Goal: Task Accomplishment & Management: Manage account settings

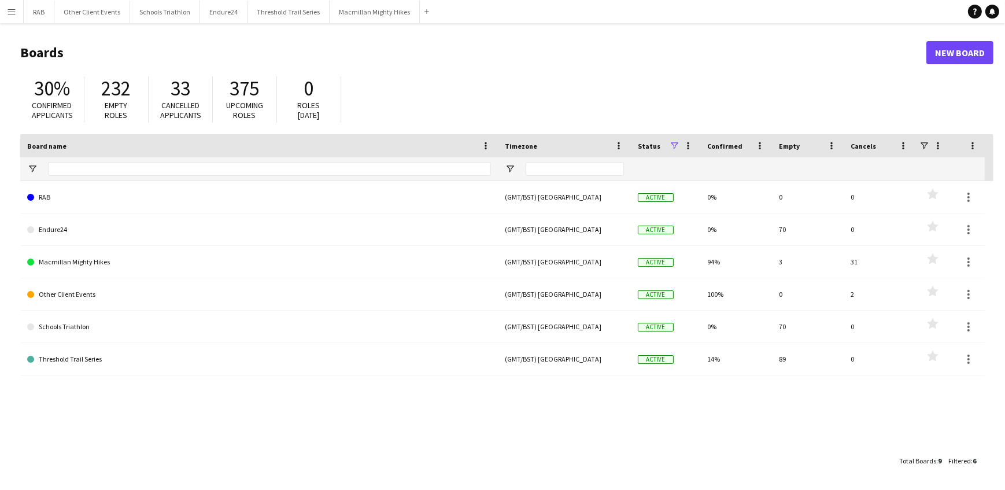
click at [16, 6] on button "Menu" at bounding box center [11, 11] width 23 height 23
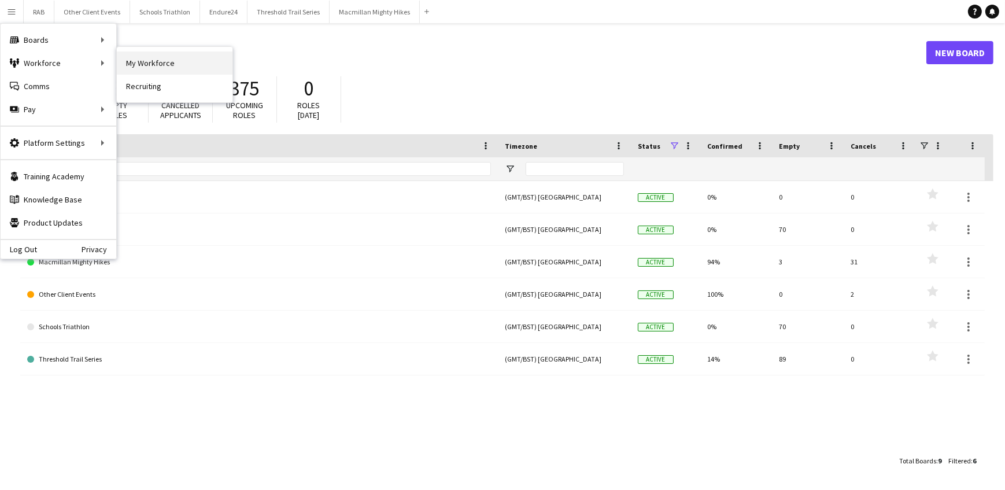
click at [148, 60] on link "My Workforce" at bounding box center [175, 62] width 116 height 23
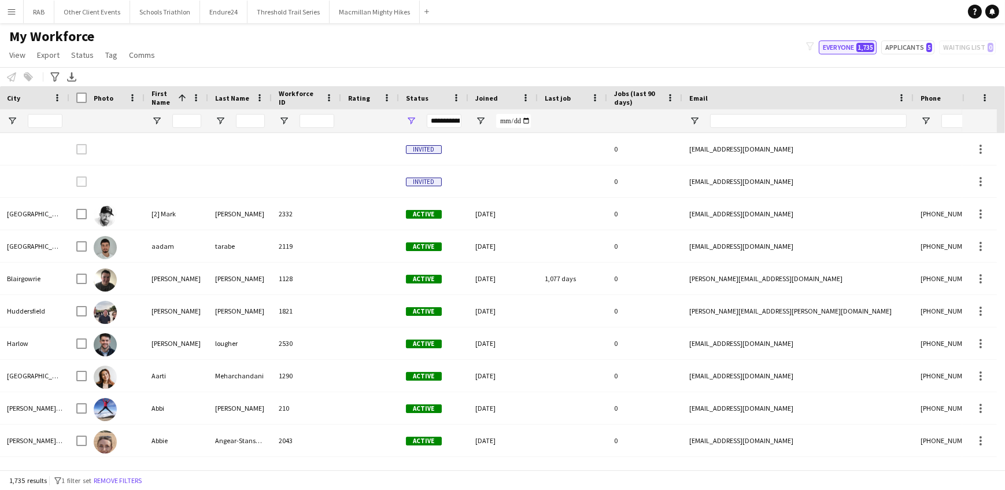
click at [845, 45] on button "Everyone 1,735" at bounding box center [848, 47] width 58 height 14
click at [35, 119] on input "City Filter Input" at bounding box center [45, 121] width 35 height 14
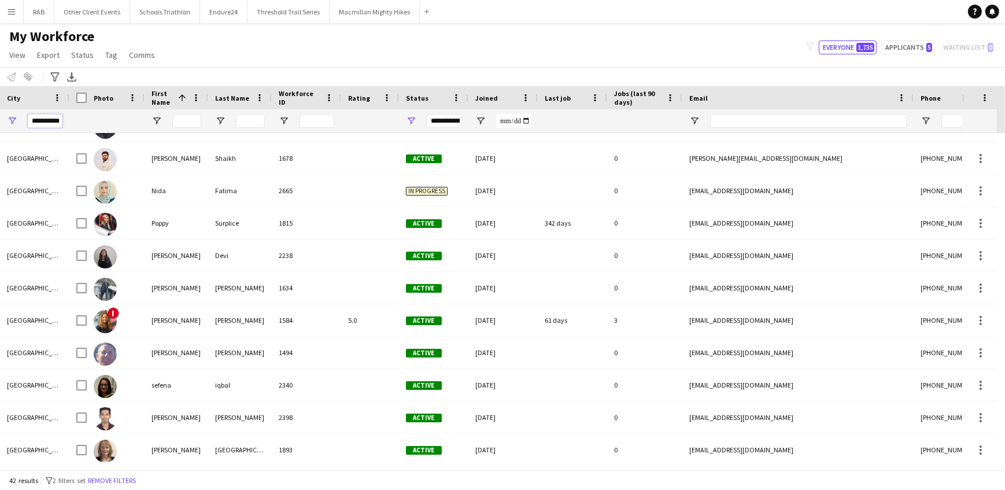
type input "**********"
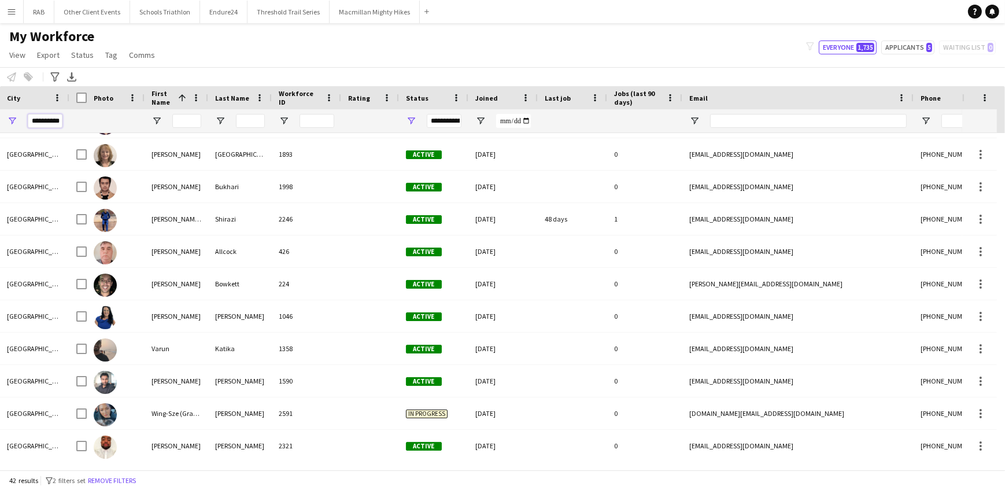
drag, startPoint x: 30, startPoint y: 120, endPoint x: 78, endPoint y: 121, distance: 48.0
click at [78, 121] on div "**********" at bounding box center [502, 109] width 1005 height 47
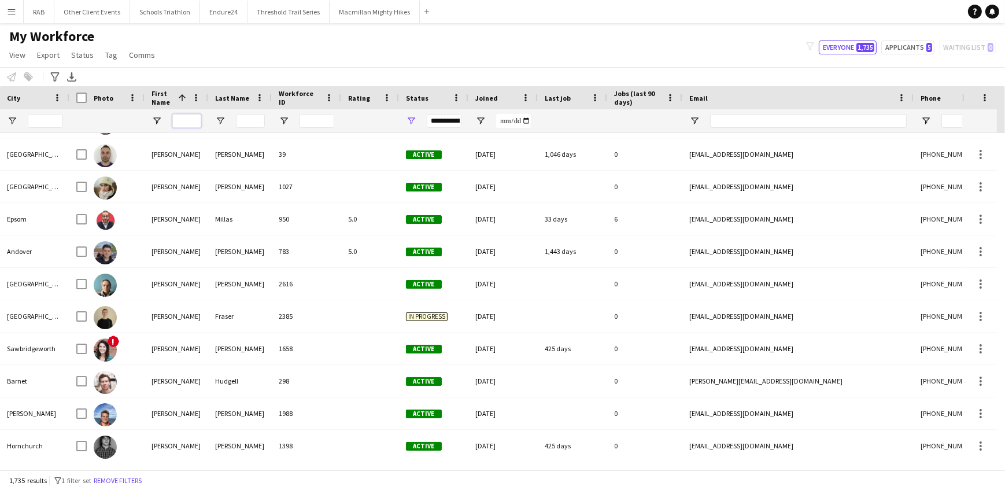
drag, startPoint x: 187, startPoint y: 117, endPoint x: 187, endPoint y: 112, distance: 5.8
click at [187, 117] on input "First Name Filter Input" at bounding box center [186, 121] width 29 height 14
type input "****"
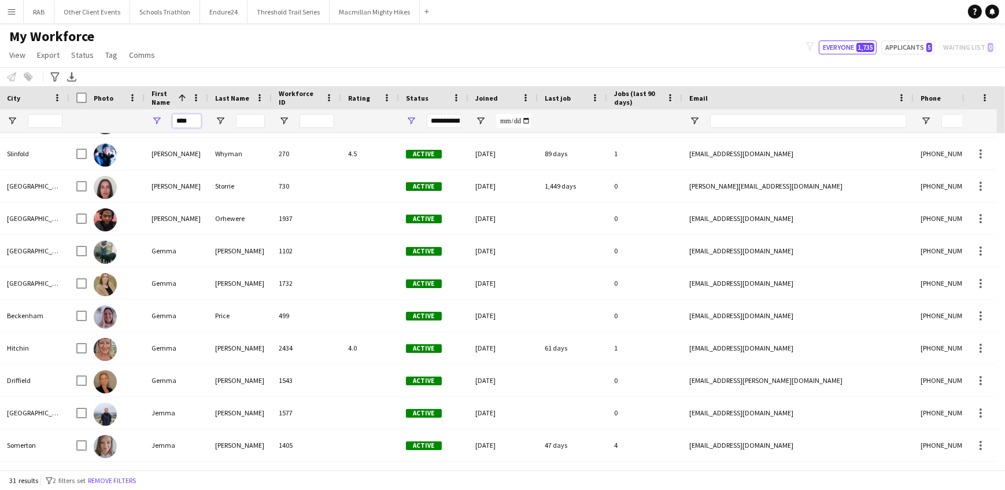
drag, startPoint x: 198, startPoint y: 120, endPoint x: 158, endPoint y: 119, distance: 39.9
click at [158, 119] on div "****" at bounding box center [177, 120] width 64 height 23
click at [246, 117] on input "Last Name Filter Input" at bounding box center [250, 121] width 29 height 14
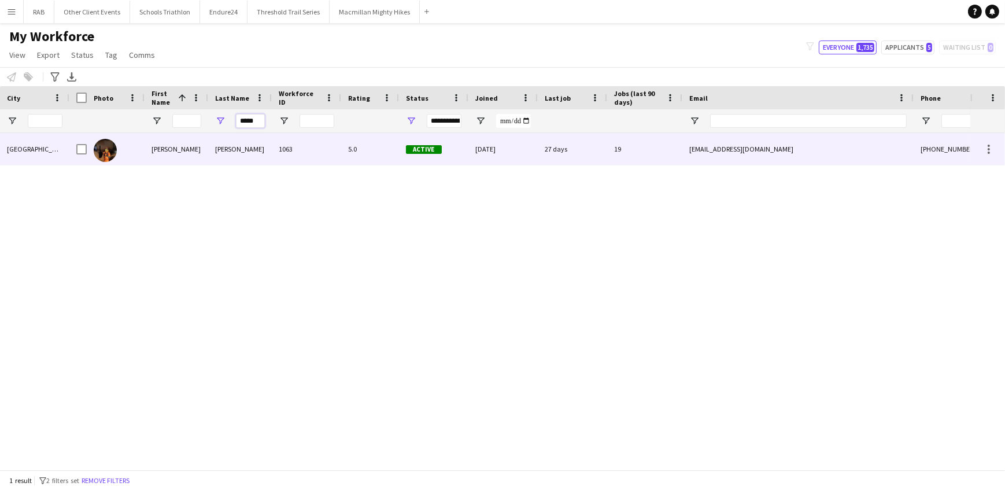
type input "*****"
click at [158, 152] on div "Emma" at bounding box center [177, 149] width 64 height 32
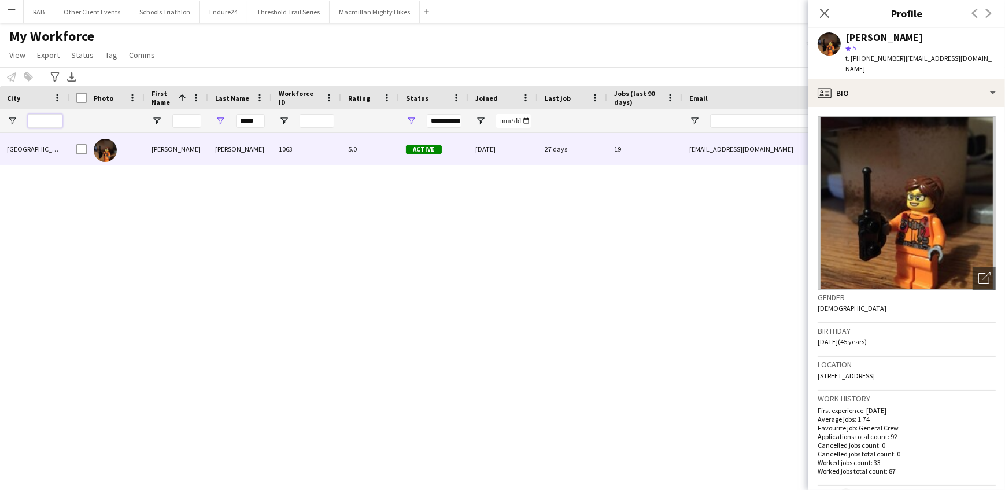
click at [44, 118] on input "City Filter Input" at bounding box center [45, 121] width 35 height 14
drag, startPoint x: 261, startPoint y: 123, endPoint x: 209, endPoint y: 121, distance: 52.7
click at [218, 124] on div "*****" at bounding box center [240, 120] width 64 height 23
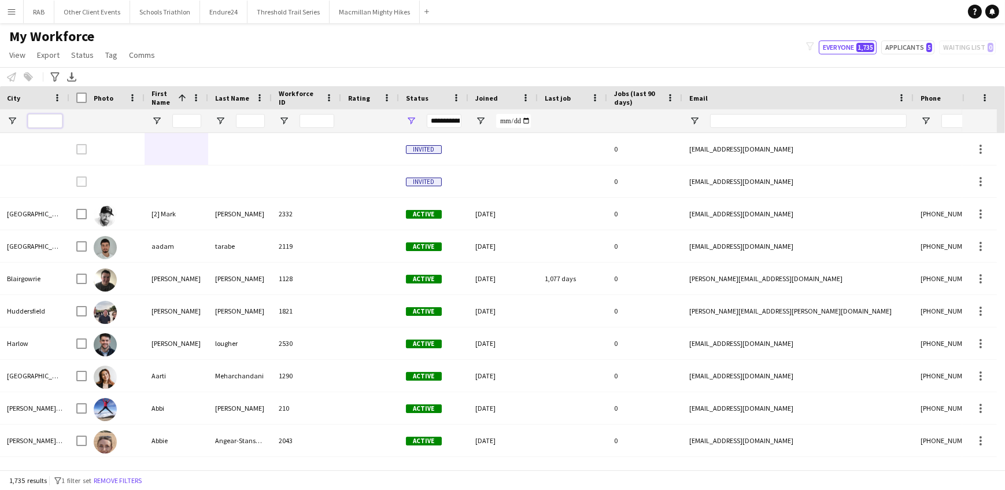
click at [47, 121] on input "City Filter Input" at bounding box center [45, 121] width 35 height 14
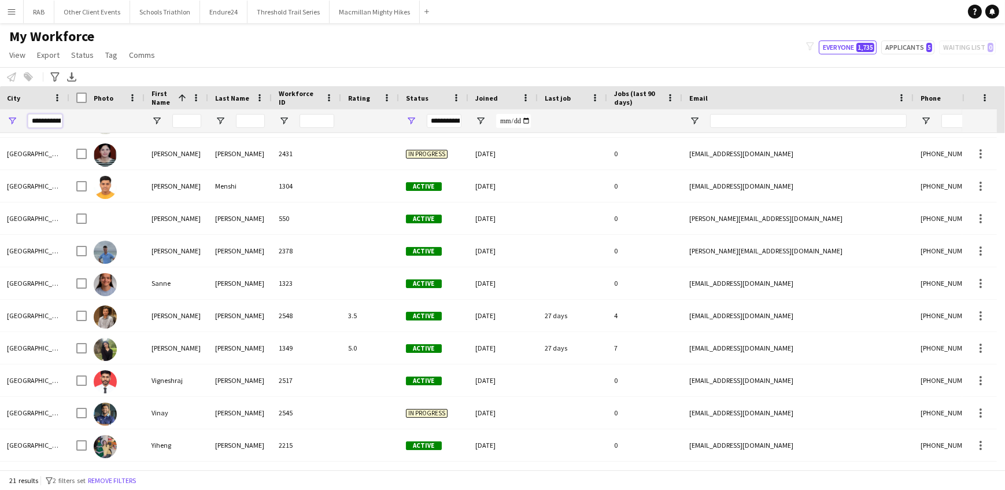
scroll to position [0, 12]
drag, startPoint x: 29, startPoint y: 120, endPoint x: 93, endPoint y: 120, distance: 64.2
click at [93, 120] on div "**********" at bounding box center [502, 109] width 1005 height 47
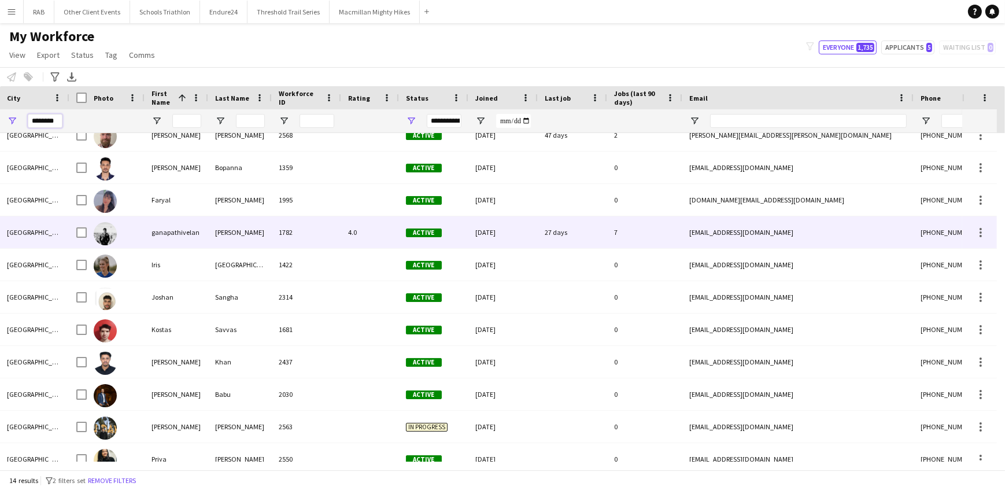
scroll to position [0, 0]
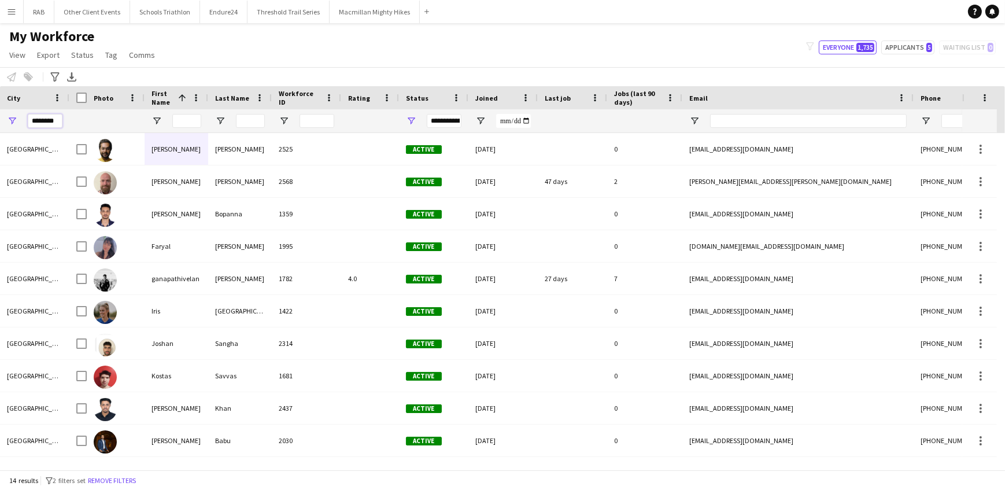
type input "********"
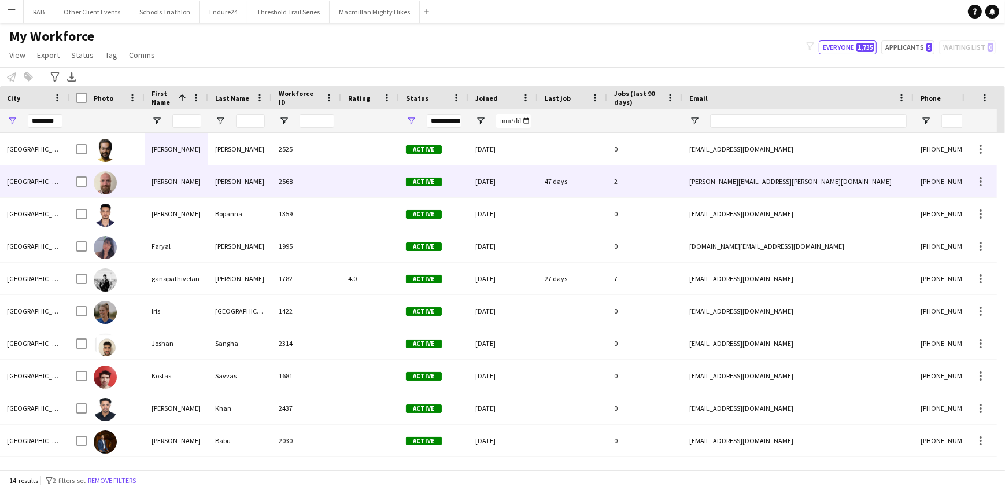
click at [156, 175] on div "Billy" at bounding box center [177, 181] width 64 height 32
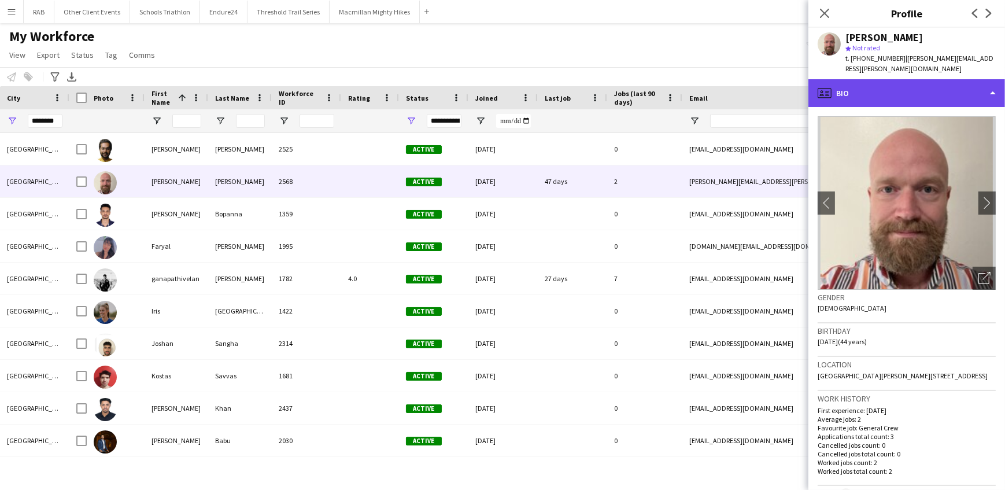
click at [908, 86] on div "profile Bio" at bounding box center [907, 93] width 197 height 28
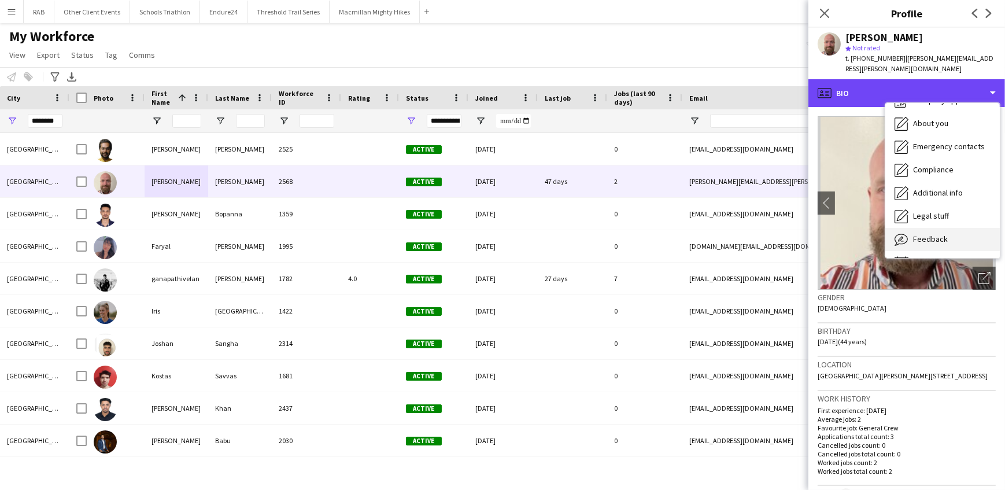
scroll to position [62, 0]
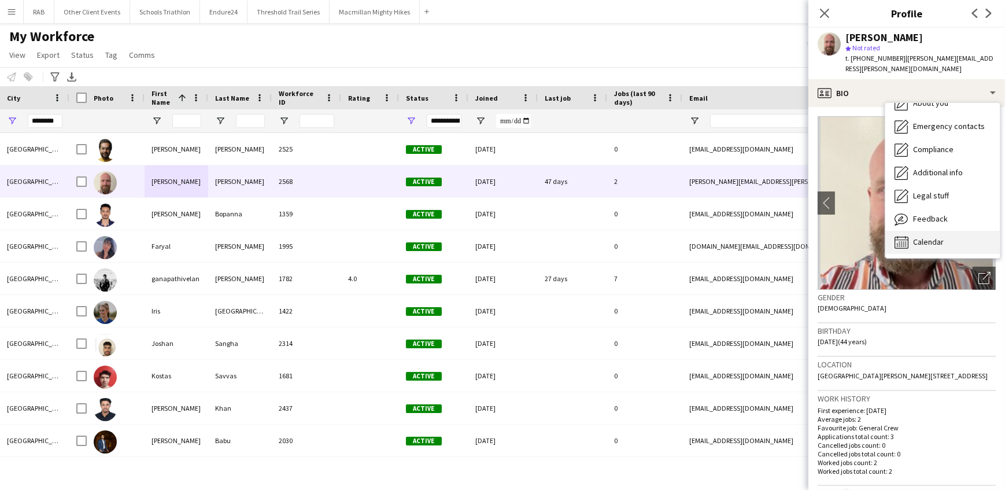
click at [931, 237] on span "Calendar" at bounding box center [928, 242] width 31 height 10
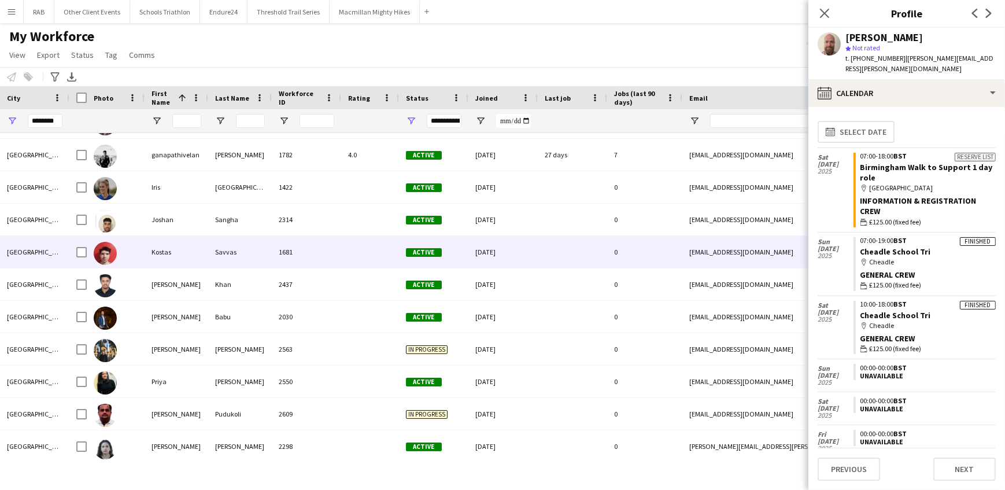
scroll to position [124, 0]
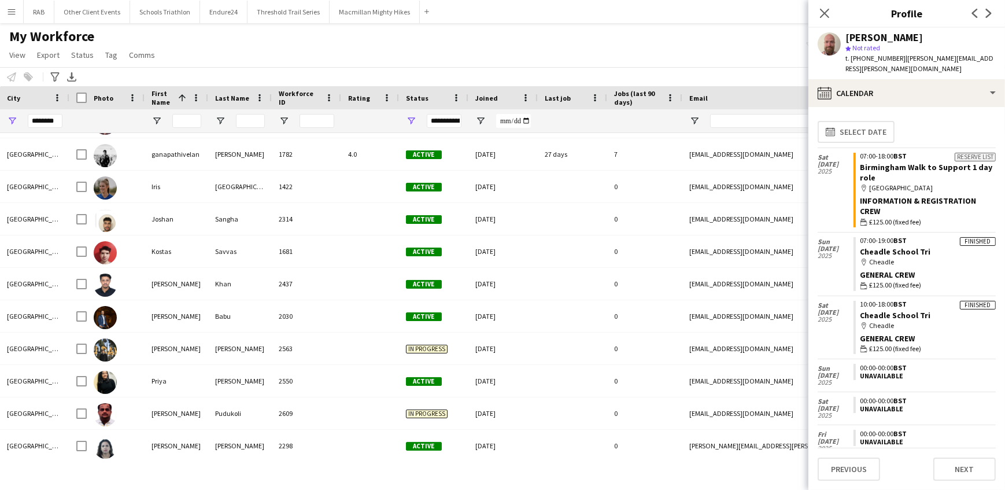
click at [10, 12] on app-icon "Menu" at bounding box center [11, 11] width 9 height 9
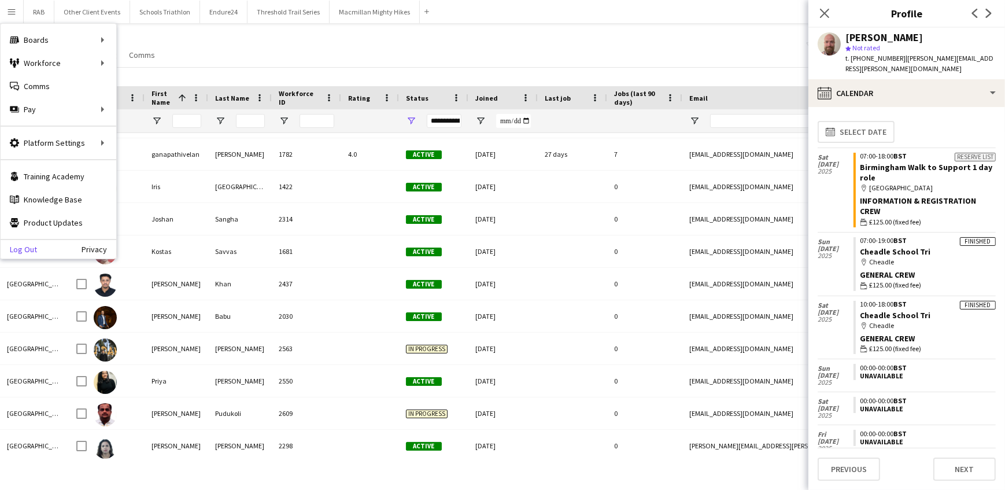
click at [33, 250] on link "Log Out" at bounding box center [19, 249] width 36 height 9
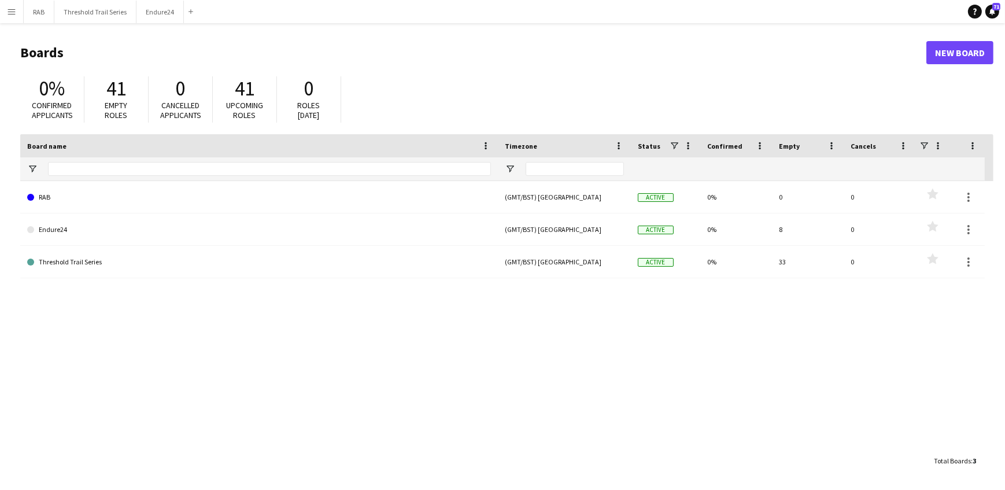
click at [9, 12] on app-icon "Menu" at bounding box center [11, 11] width 9 height 9
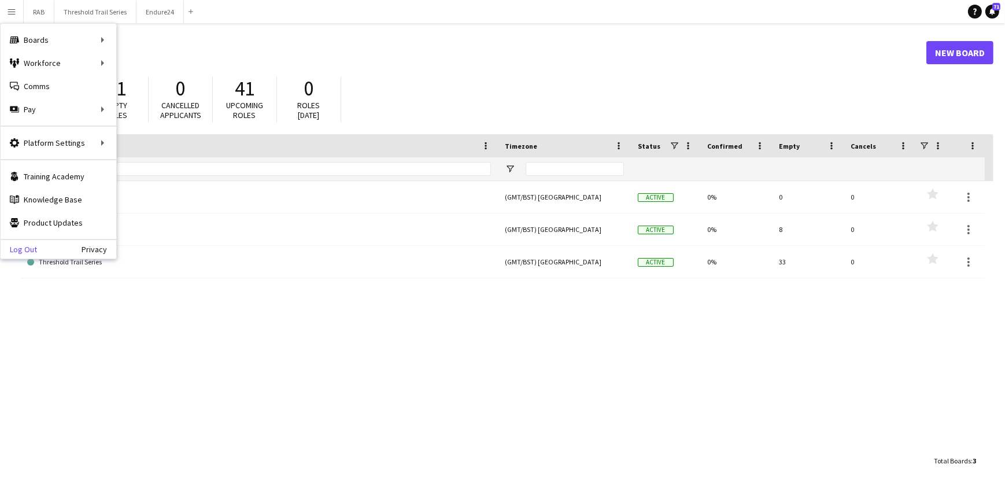
click at [32, 245] on link "Log Out" at bounding box center [19, 249] width 36 height 9
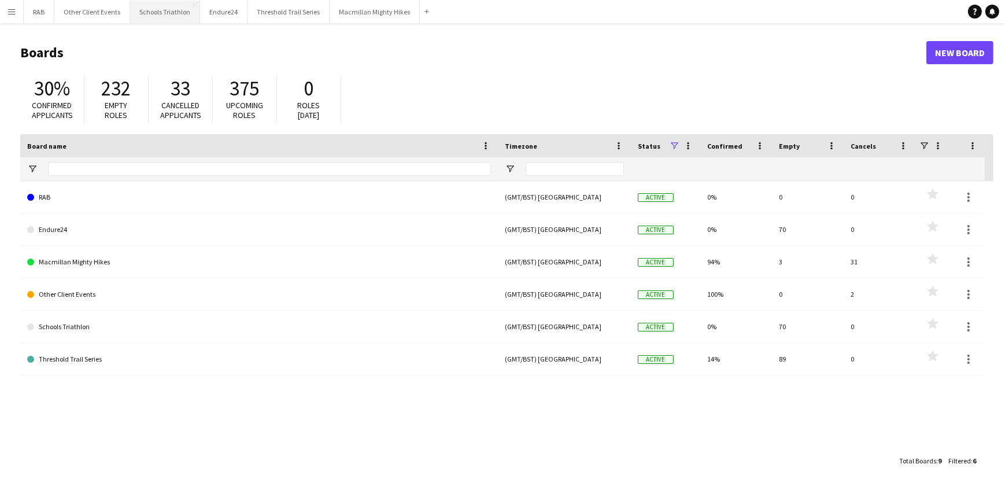
click at [145, 12] on button "Schools Triathlon Close" at bounding box center [165, 12] width 70 height 23
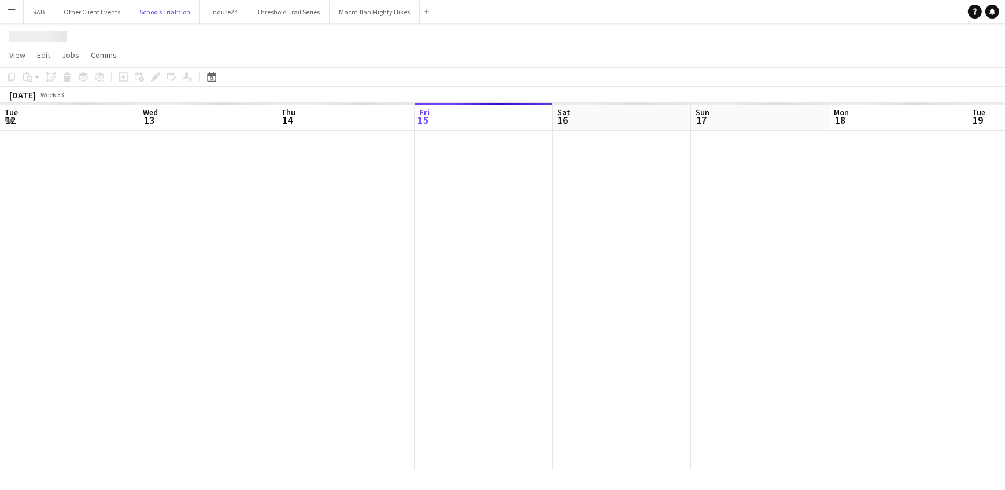
scroll to position [0, 277]
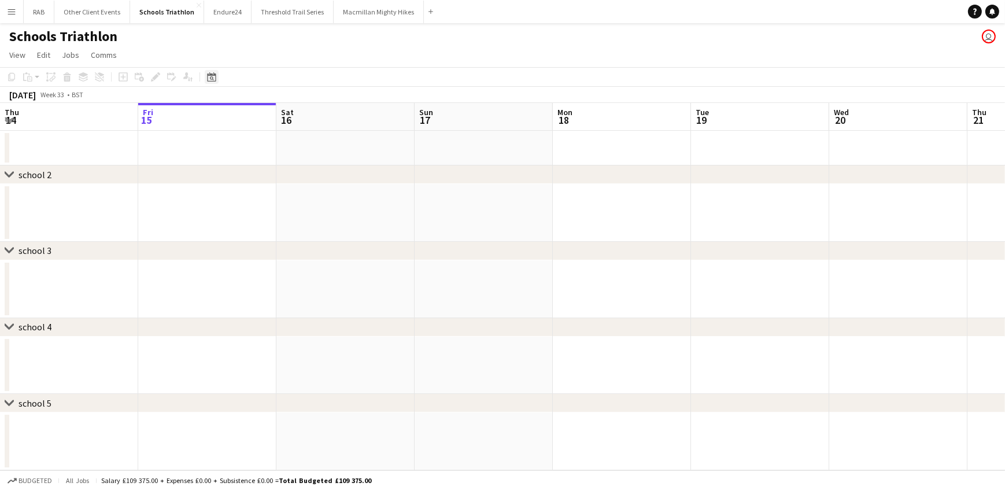
drag, startPoint x: 214, startPoint y: 78, endPoint x: 223, endPoint y: 83, distance: 10.3
click at [214, 78] on icon "Date picker" at bounding box center [211, 76] width 9 height 9
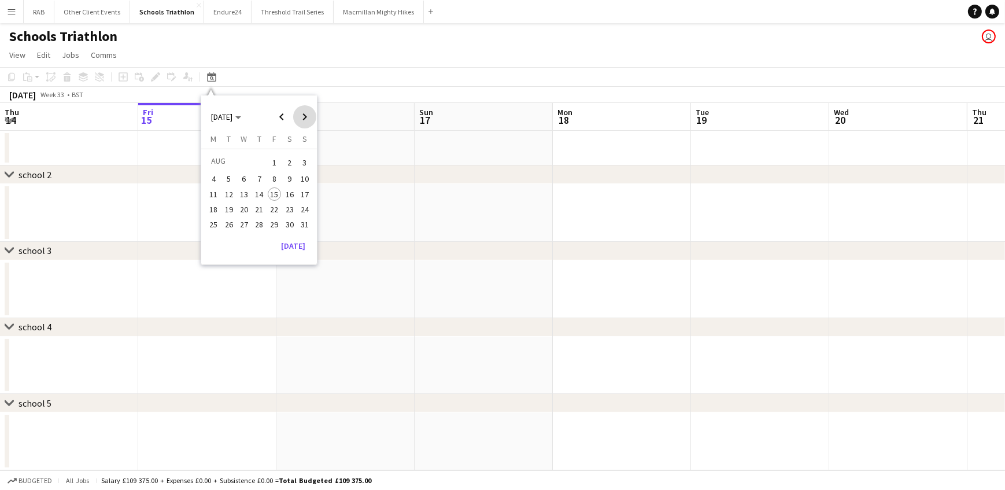
click at [300, 118] on span "Next month" at bounding box center [304, 116] width 23 height 23
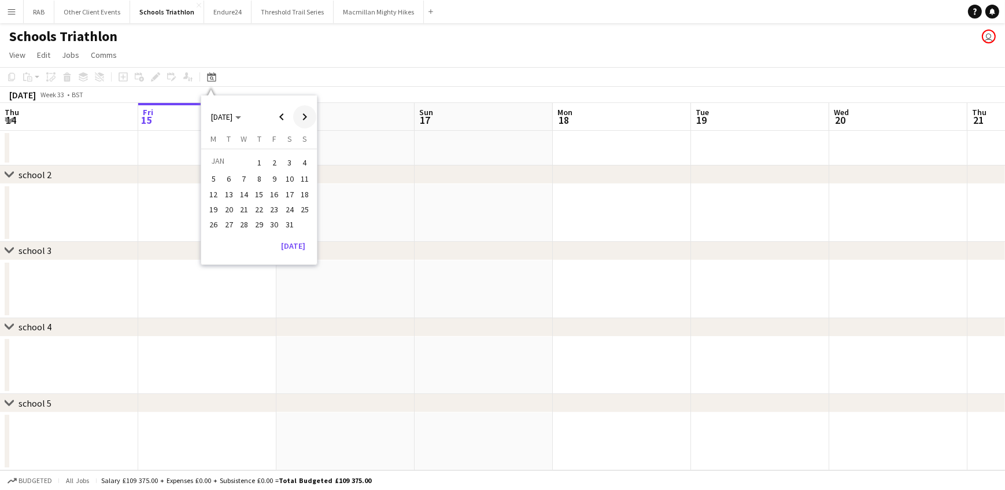
click at [300, 118] on span "Next month" at bounding box center [304, 116] width 23 height 23
click at [308, 117] on span "Next month" at bounding box center [304, 116] width 23 height 23
click at [303, 161] on span "3" at bounding box center [305, 162] width 14 height 16
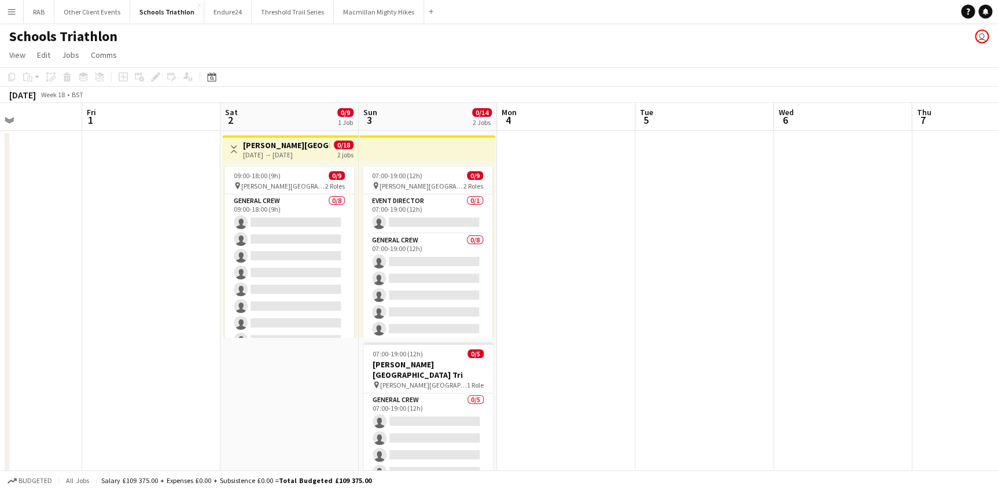
scroll to position [0, 304]
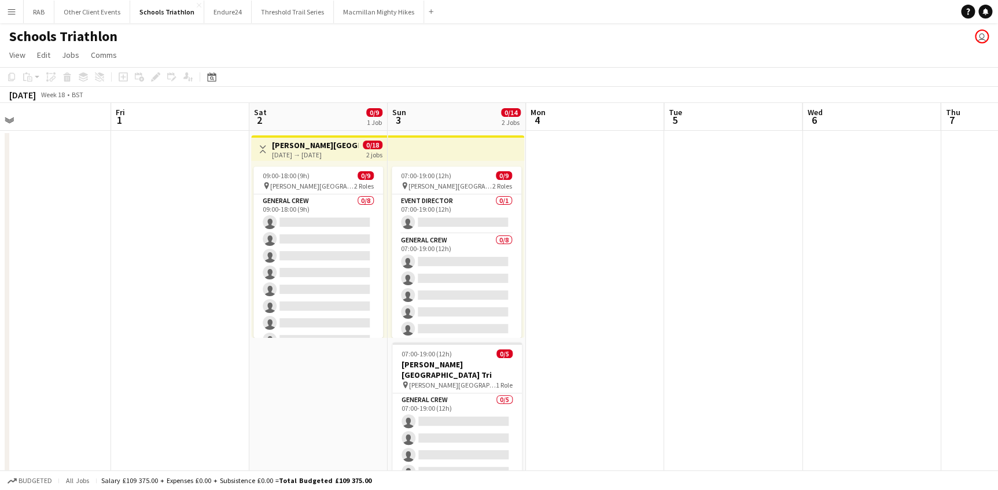
drag, startPoint x: 330, startPoint y: 115, endPoint x: 425, endPoint y: 105, distance: 94.8
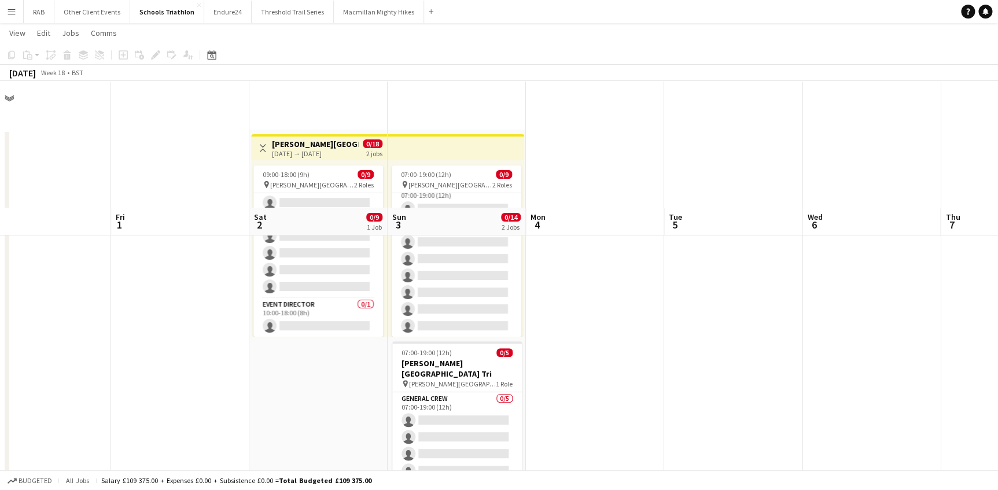
scroll to position [157, 0]
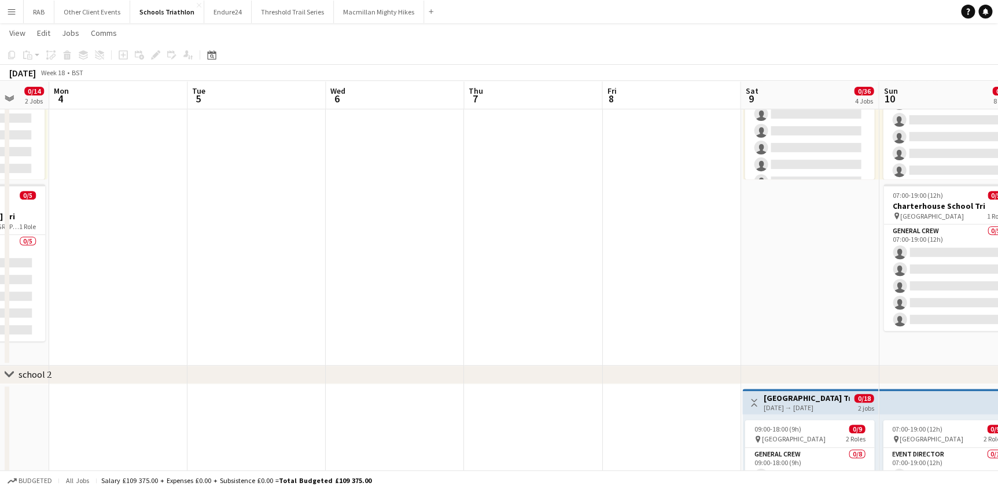
drag, startPoint x: 574, startPoint y: 98, endPoint x: 138, endPoint y: 150, distance: 438.7
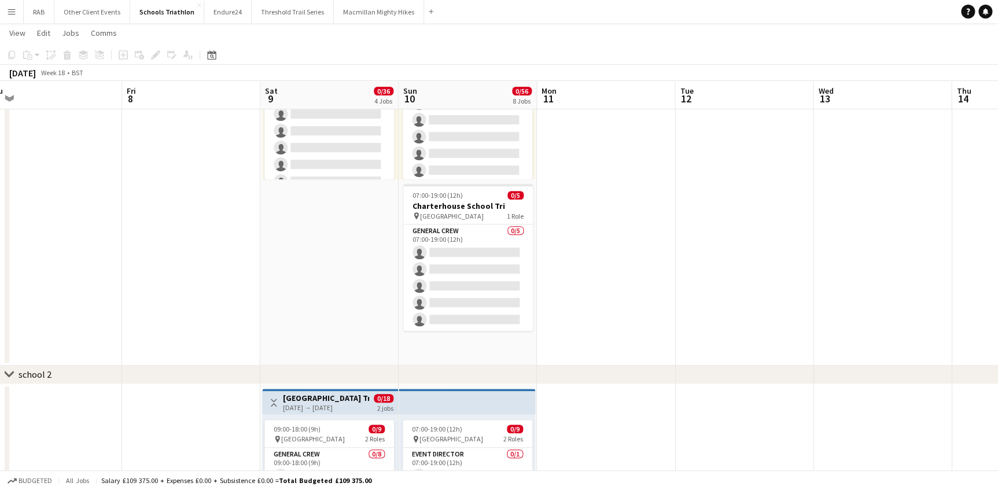
scroll to position [0, 440]
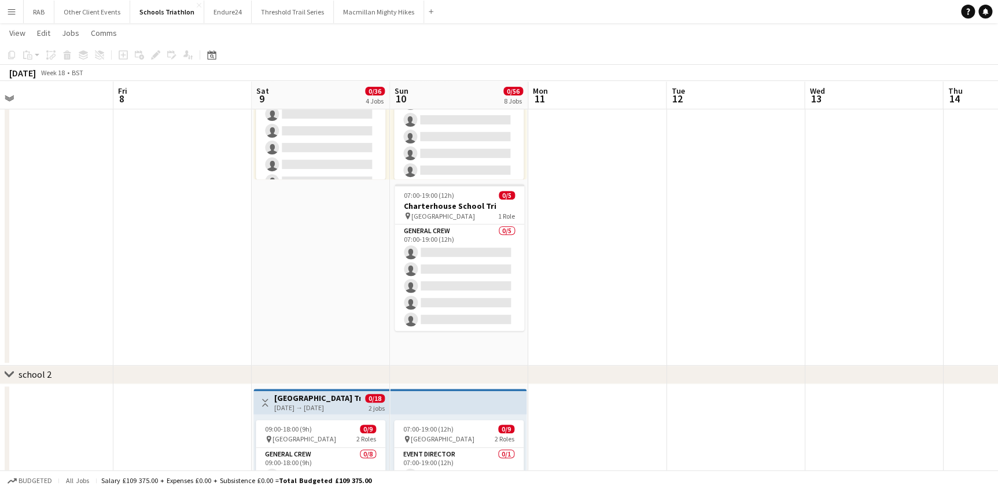
drag, startPoint x: 681, startPoint y: 89, endPoint x: 202, endPoint y: 135, distance: 481.1
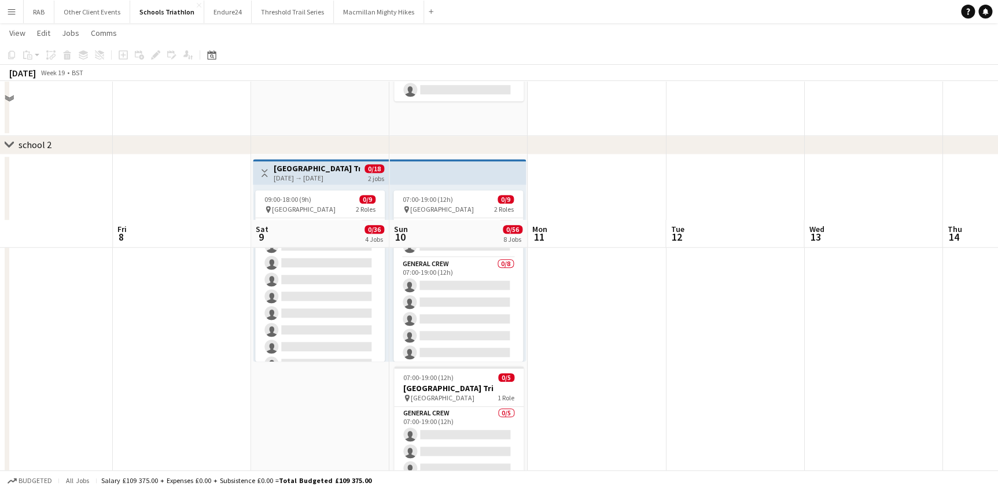
scroll to position [263, 0]
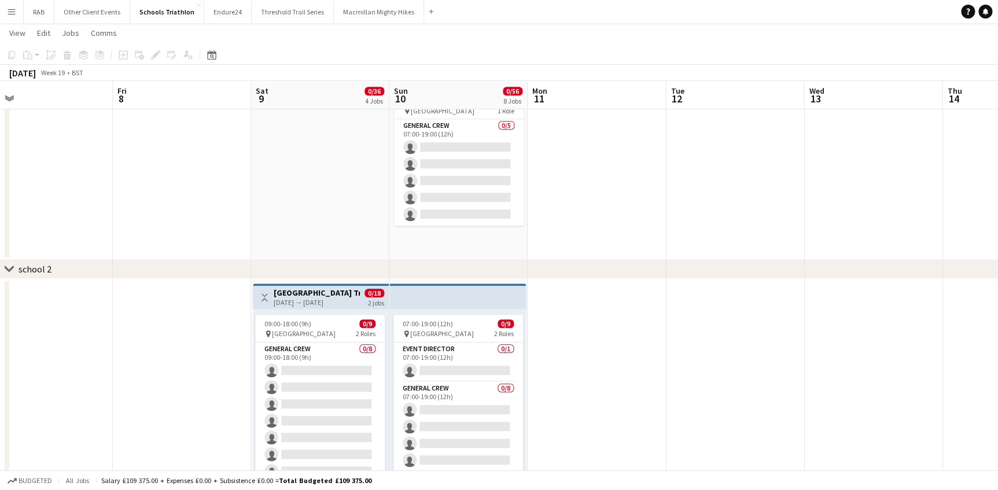
click at [322, 300] on div "[DATE] → [DATE]" at bounding box center [317, 302] width 86 height 9
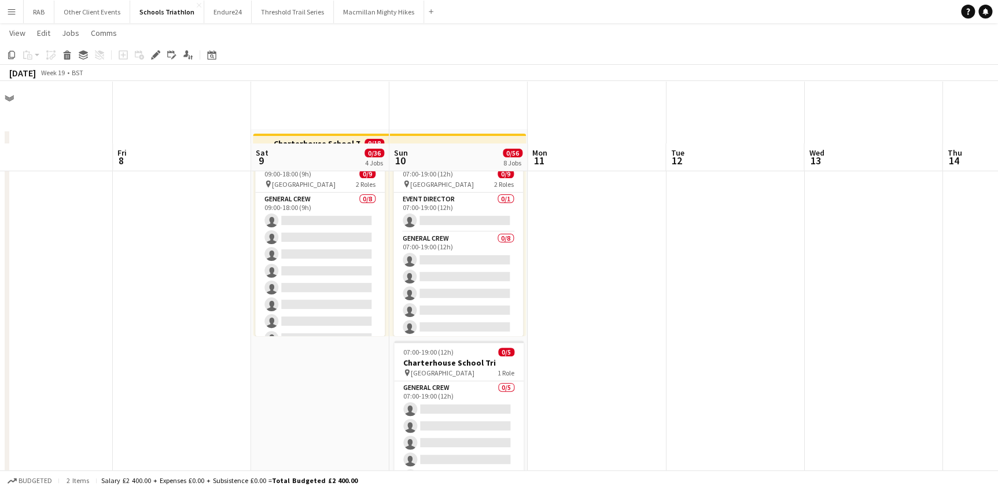
scroll to position [0, 0]
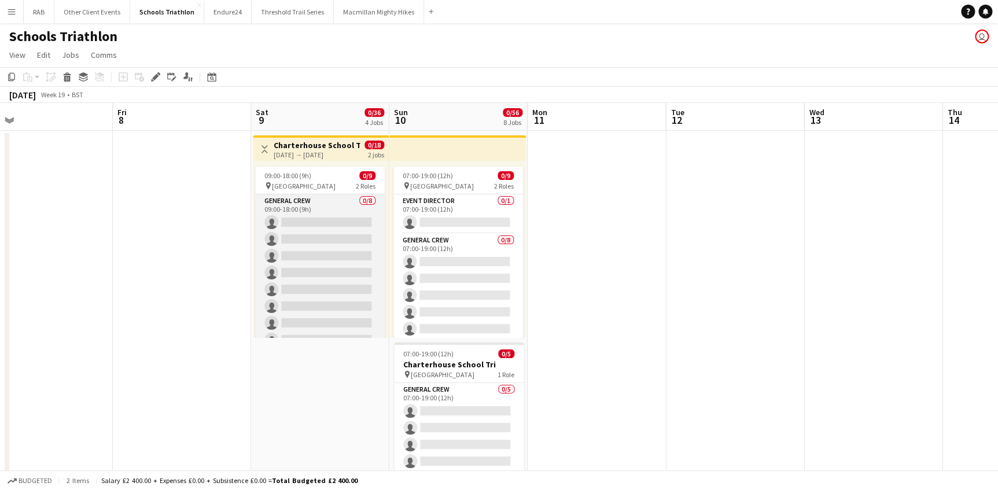
click at [304, 219] on app-card-role "General Crew 0/8 09:00-18:00 (9h) single-neutral-actions single-neutral-actions…" at bounding box center [320, 272] width 130 height 157
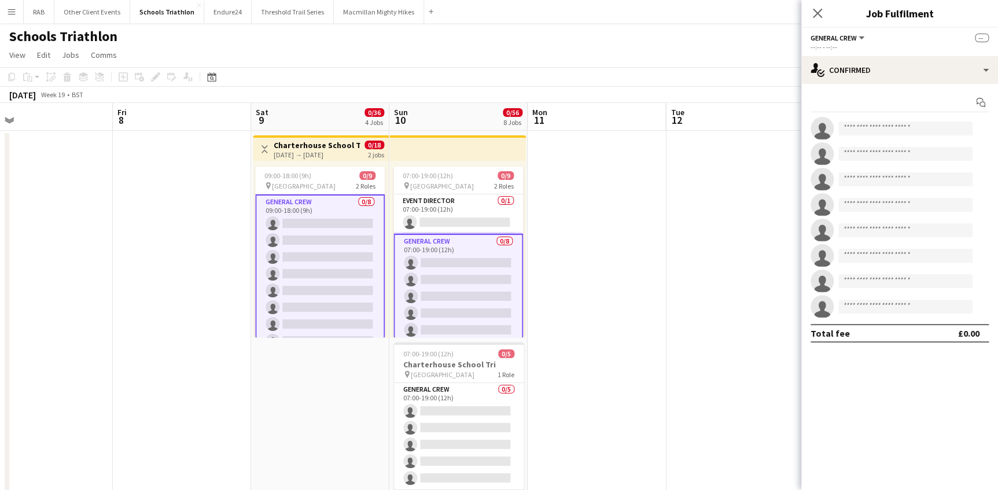
drag, startPoint x: 315, startPoint y: 176, endPoint x: 257, endPoint y: 37, distance: 150.4
click at [314, 175] on div "09:00-18:00 (9h) 0/9" at bounding box center [320, 175] width 130 height 9
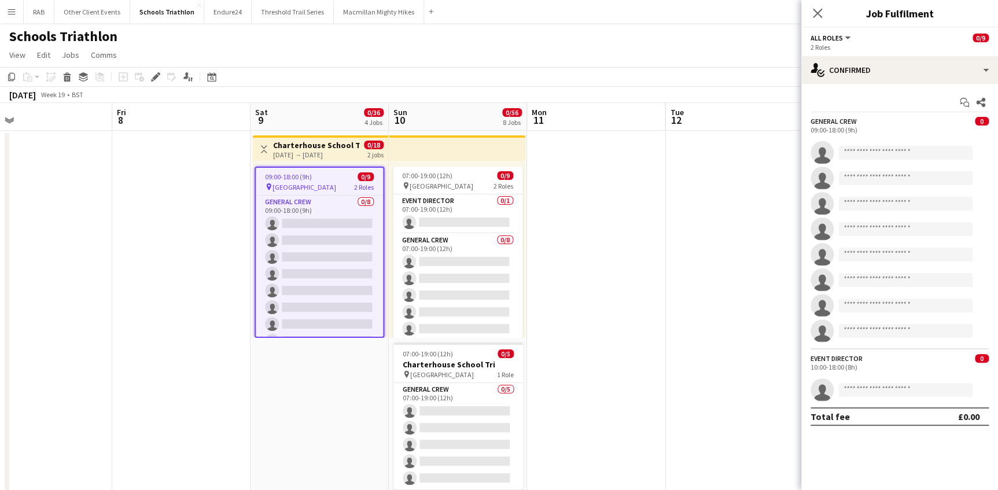
drag, startPoint x: 152, startPoint y: 81, endPoint x: 308, endPoint y: 91, distance: 156.5
click at [153, 81] on icon "Edit" at bounding box center [155, 76] width 9 height 9
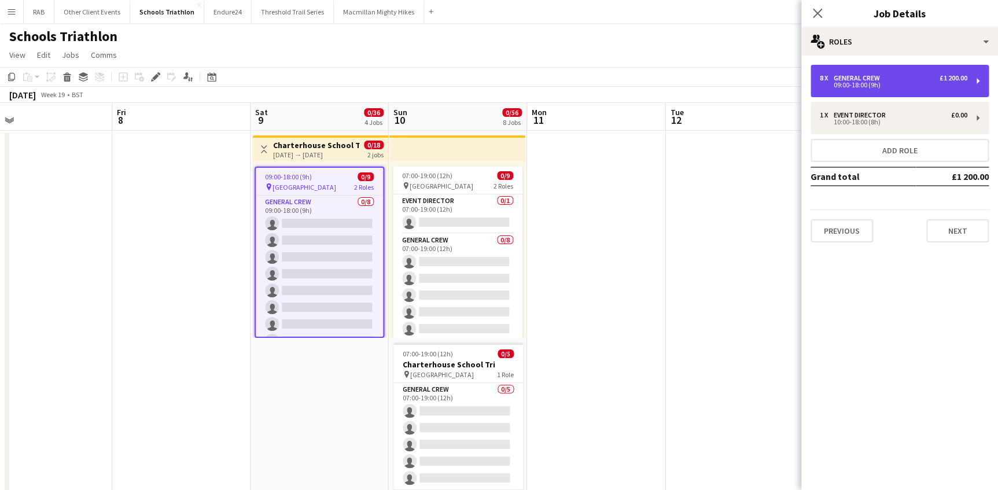
click at [867, 79] on div "General Crew" at bounding box center [859, 78] width 51 height 8
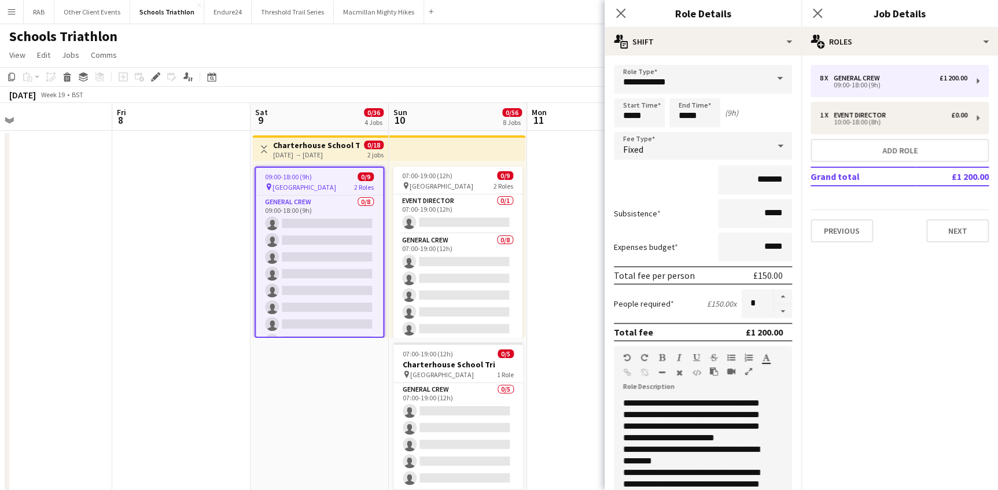
drag, startPoint x: 620, startPoint y: 13, endPoint x: 676, endPoint y: 11, distance: 56.7
click at [621, 13] on icon at bounding box center [620, 13] width 9 height 9
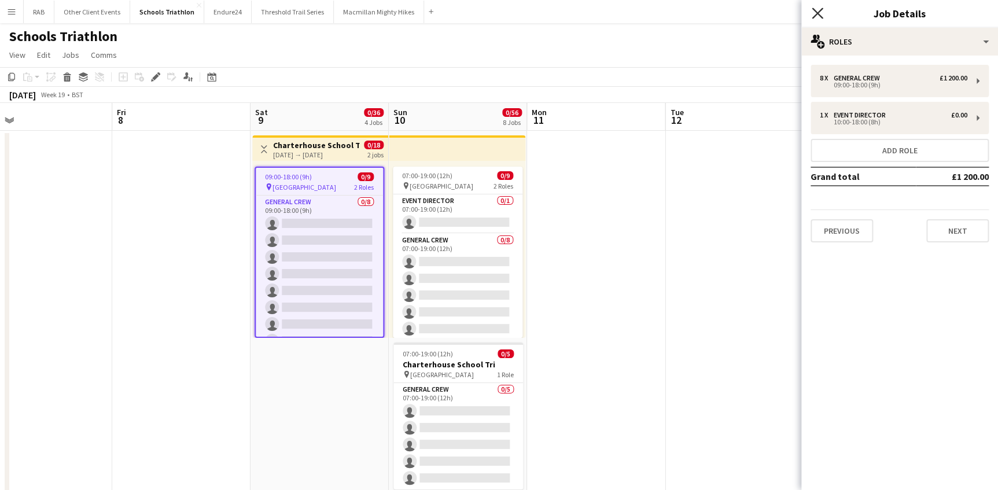
click at [817, 12] on icon "Close pop-in" at bounding box center [817, 13] width 11 height 11
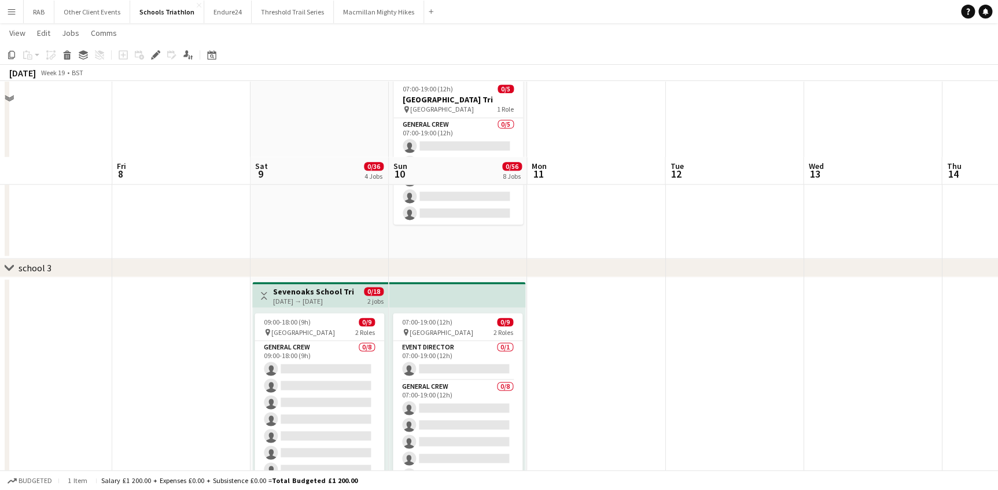
scroll to position [788, 0]
